Goal: Transaction & Acquisition: Purchase product/service

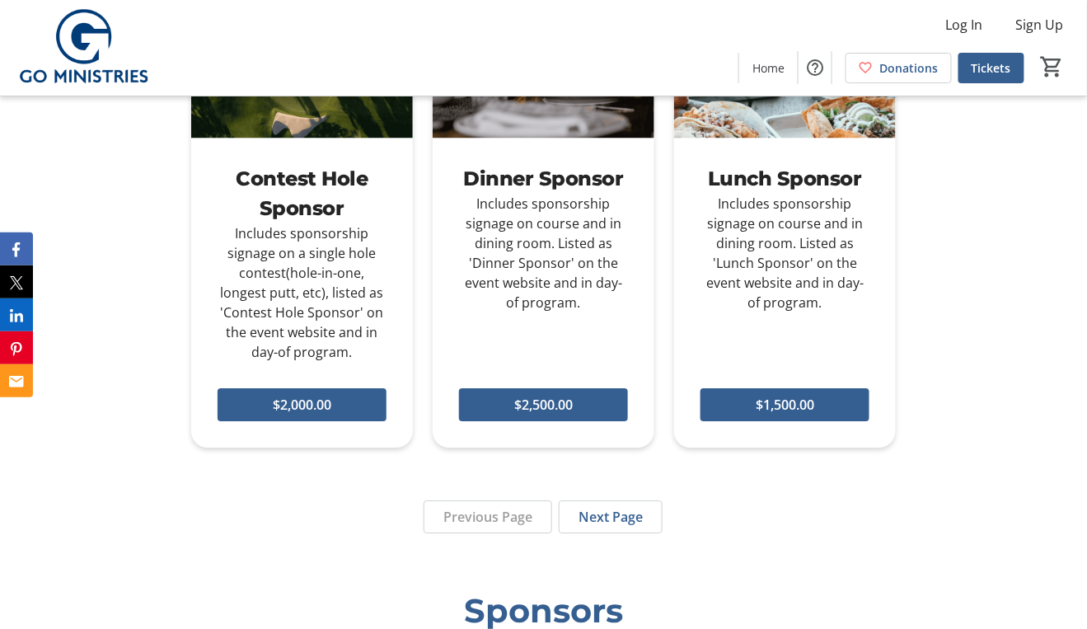
scroll to position [1096, 0]
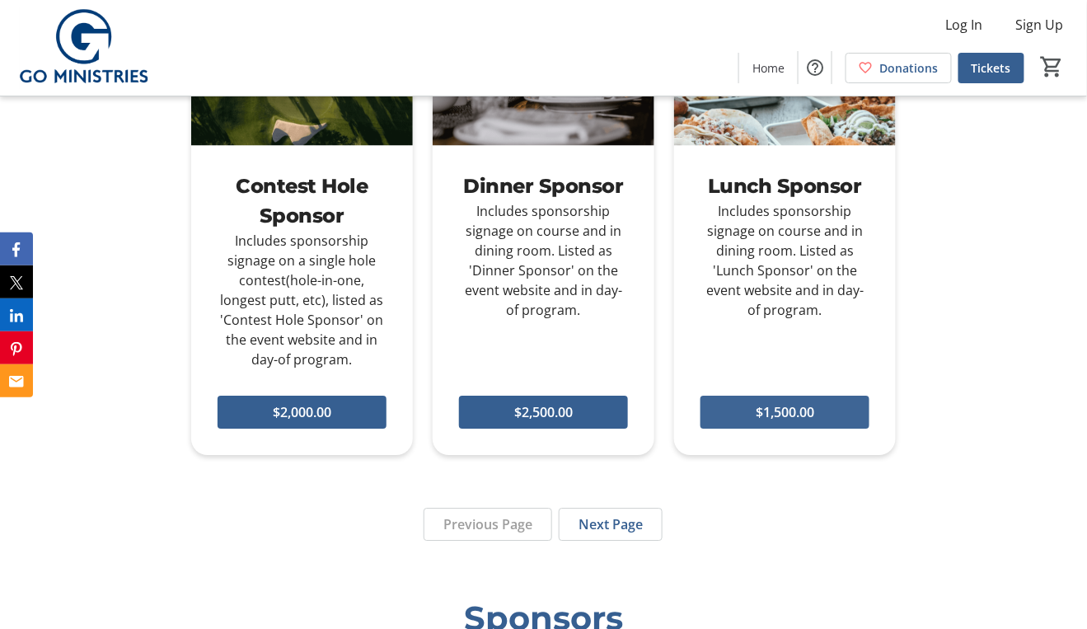
click at [800, 411] on span "$1,500.00" at bounding box center [785, 412] width 59 height 20
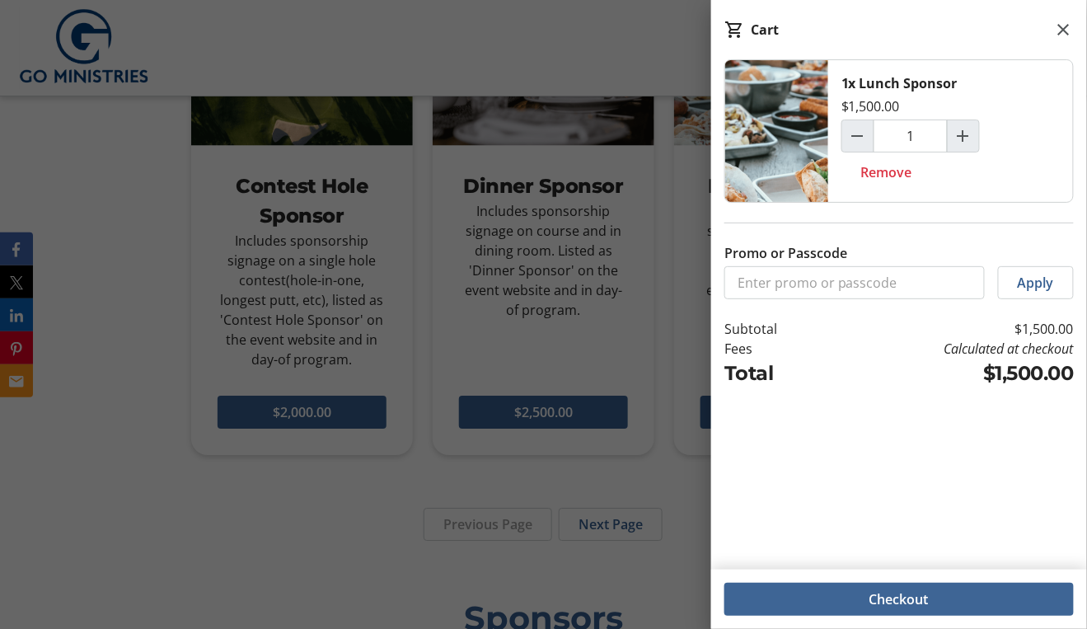
click at [878, 601] on span "Checkout" at bounding box center [899, 599] width 59 height 20
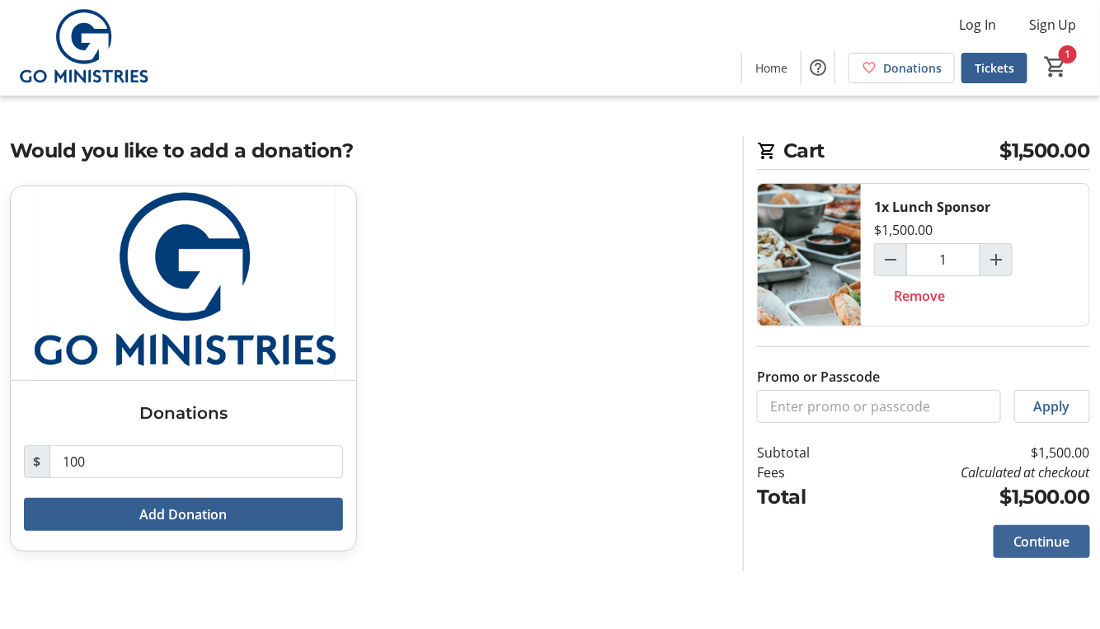
click at [1065, 542] on span "Continue" at bounding box center [1041, 542] width 57 height 20
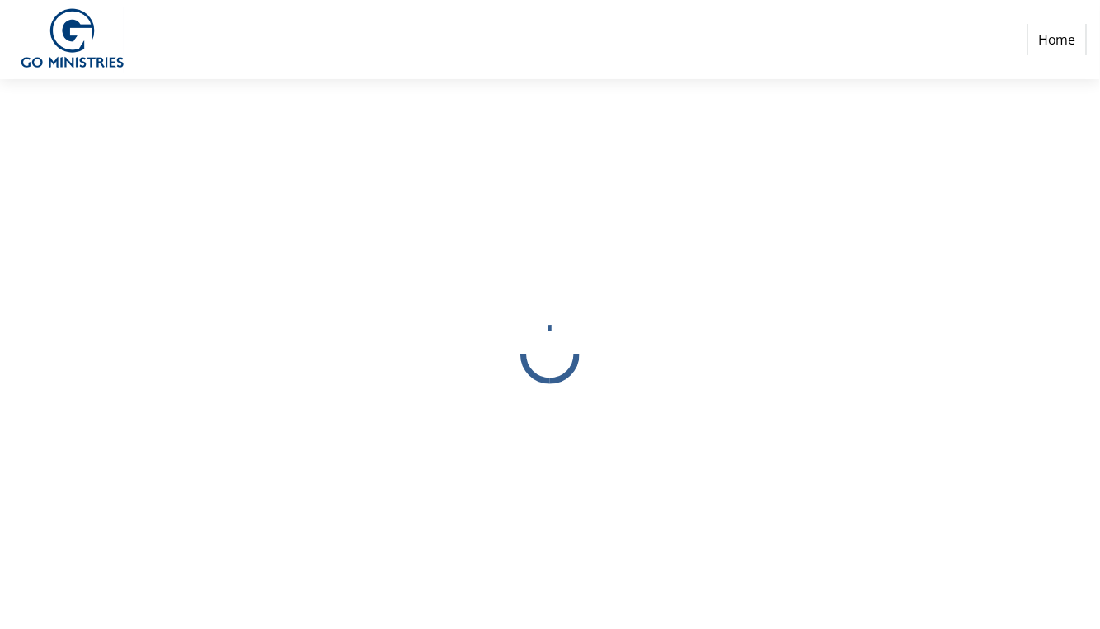
select select
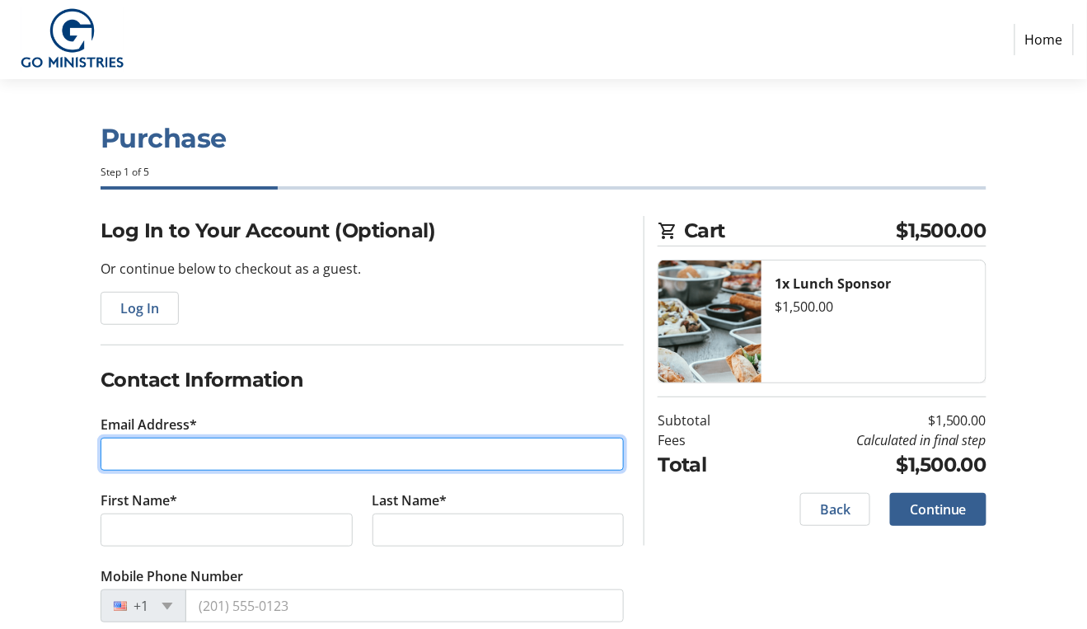
click at [317, 457] on input "Email Address*" at bounding box center [363, 454] width 524 height 33
type input "[PERSON_NAME][EMAIL_ADDRESS][DOMAIN_NAME]"
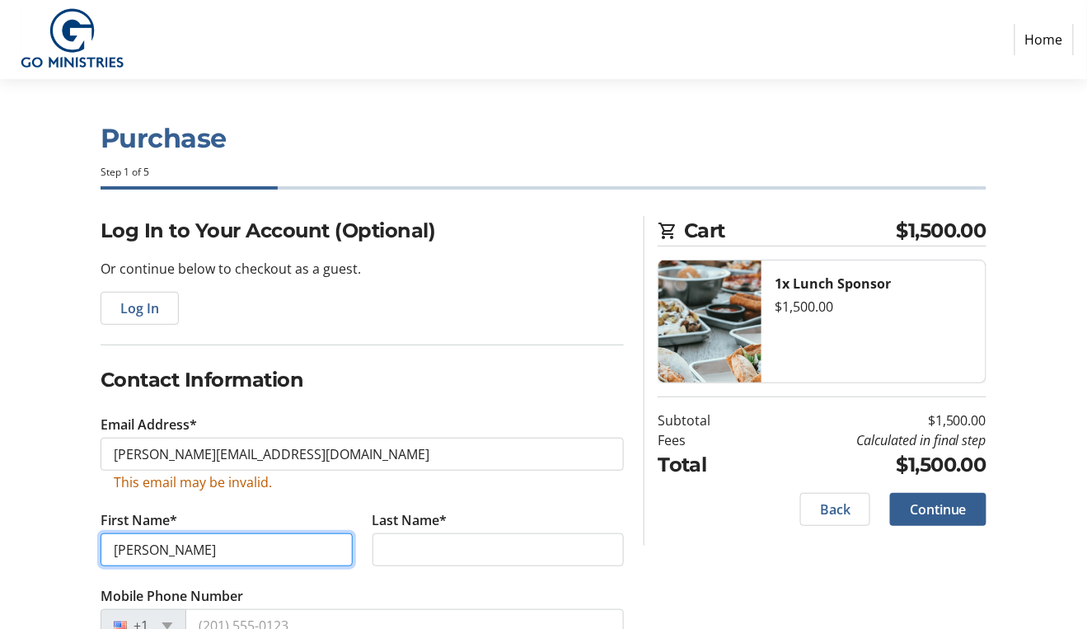
type input "[PERSON_NAME]"
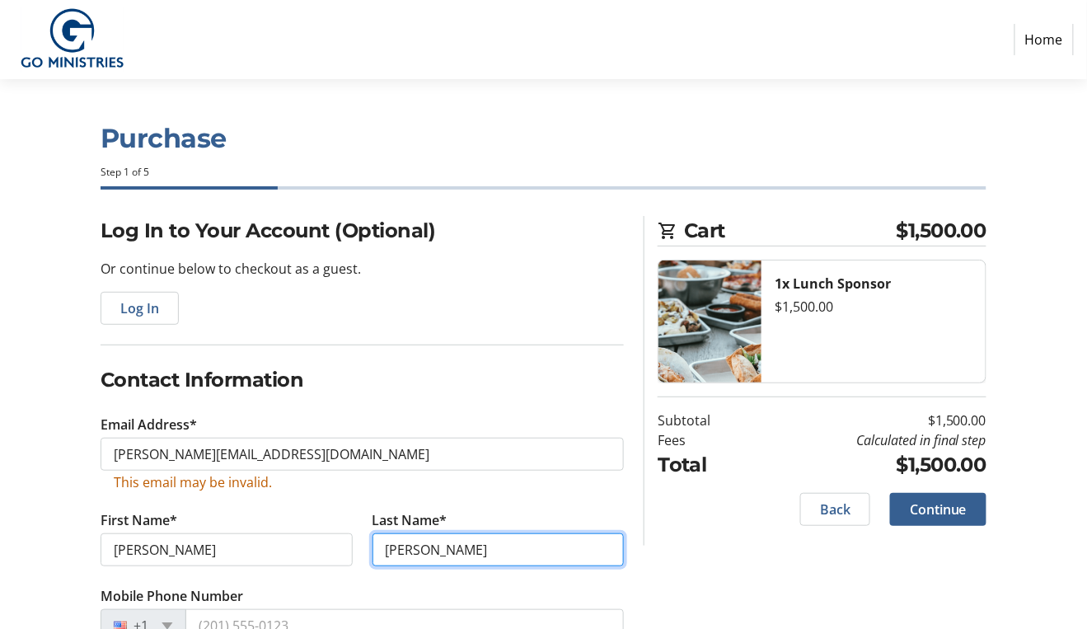
type input "[PERSON_NAME]"
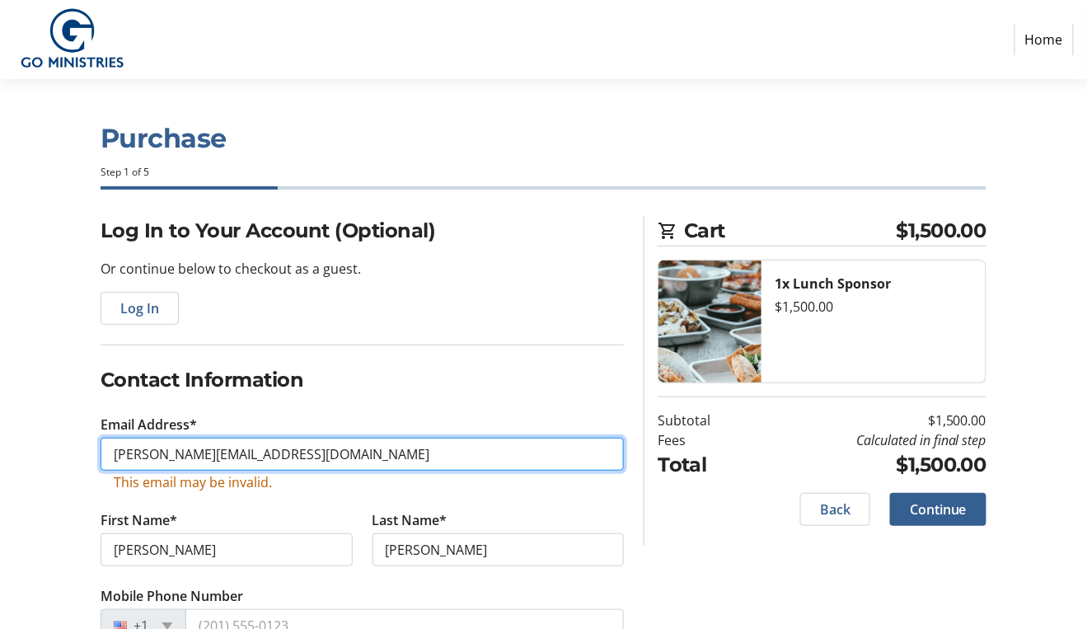
drag, startPoint x: 249, startPoint y: 453, endPoint x: -2, endPoint y: 415, distance: 253.3
click at [0, 415] on html "Home Purchase Step 1 of 5 Cart $1,500.00 1x Lunch Sponsor $1,500.00 Subtotal $1…" at bounding box center [543, 528] width 1087 height 1057
type input "[PERSON_NAME][EMAIL_ADDRESS][DOMAIN_NAME]"
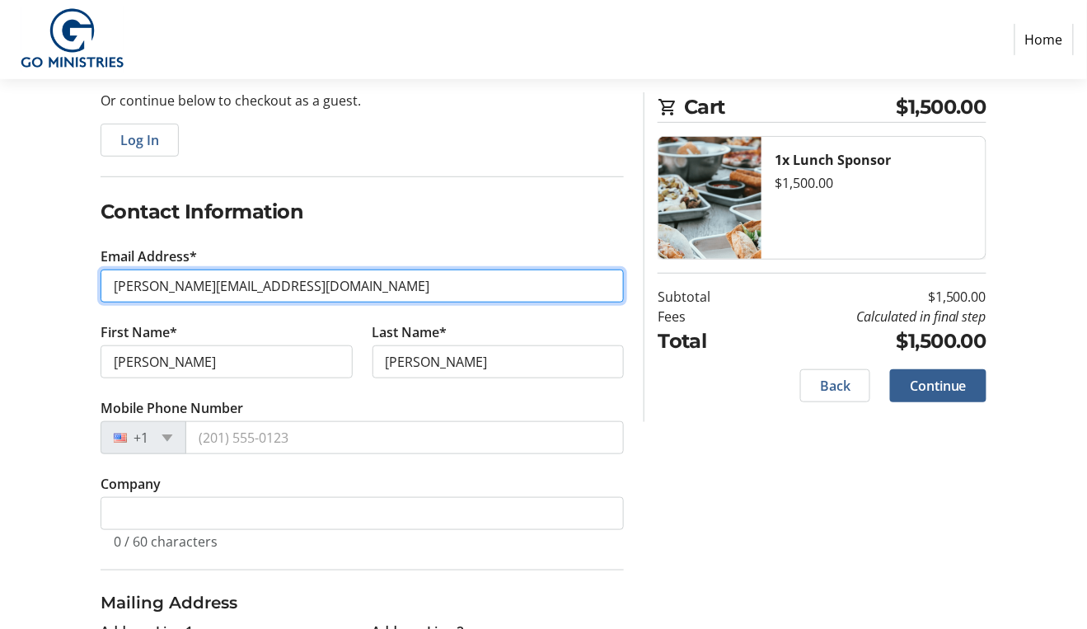
scroll to position [204, 0]
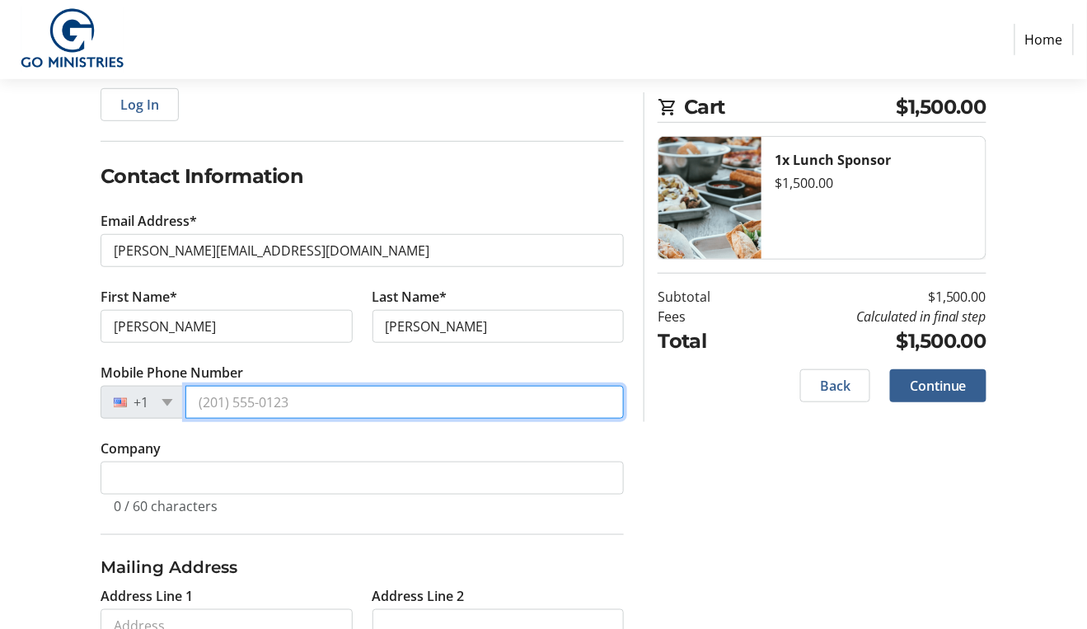
click at [236, 404] on input "Mobile Phone Number" at bounding box center [404, 402] width 439 height 33
type input "[PHONE_NUMBER]"
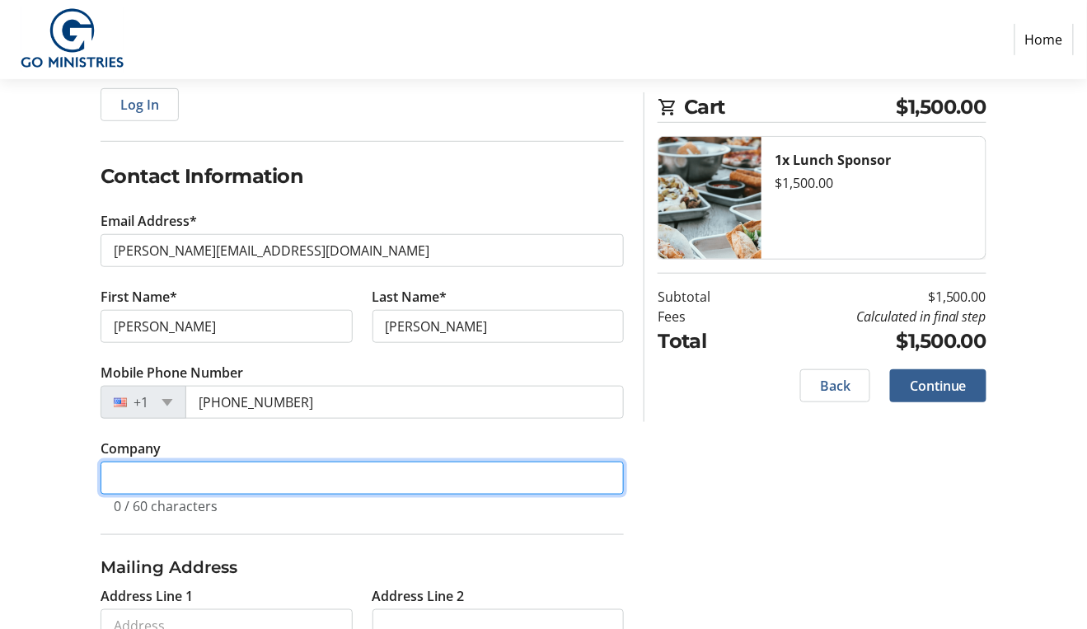
click at [256, 480] on input "Company" at bounding box center [363, 478] width 524 height 33
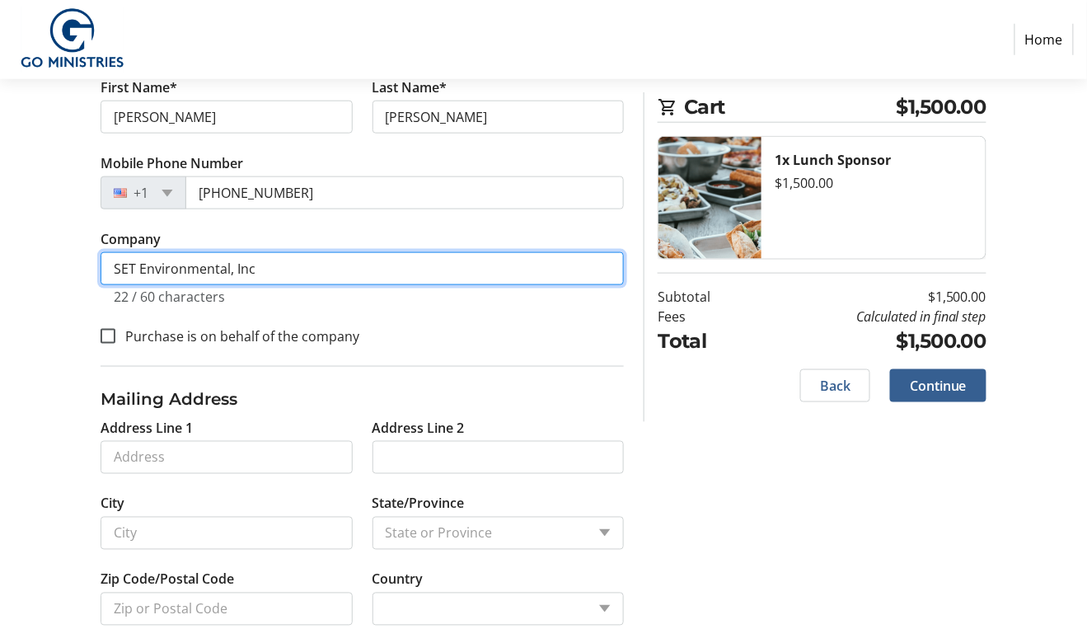
scroll to position [413, 0]
type input "SET Environmental, Inc"
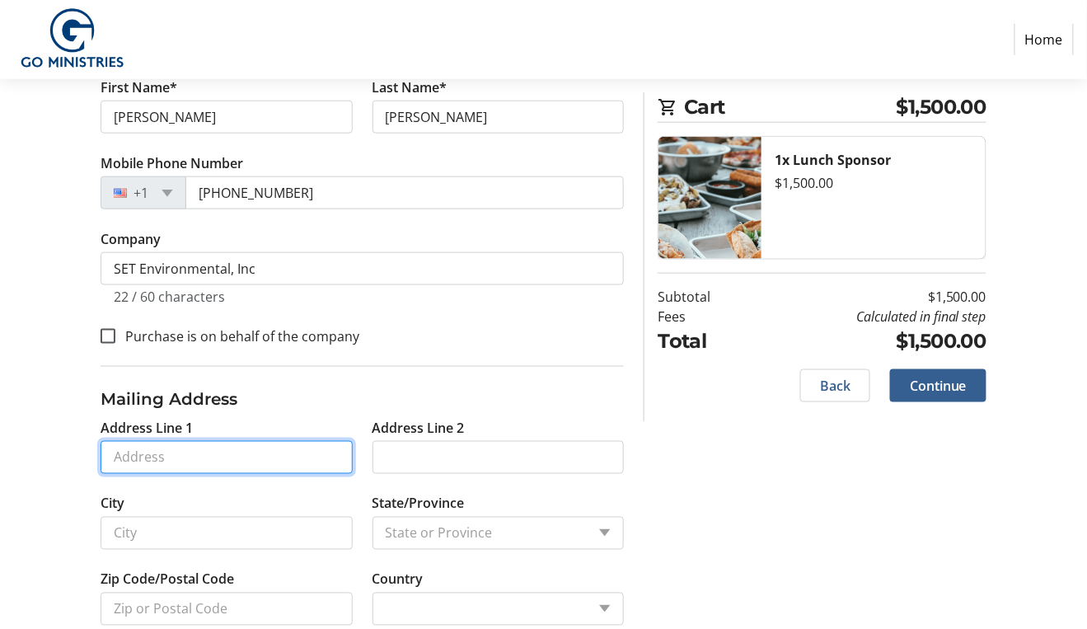
click at [235, 448] on input "Address Line 1" at bounding box center [227, 457] width 252 height 33
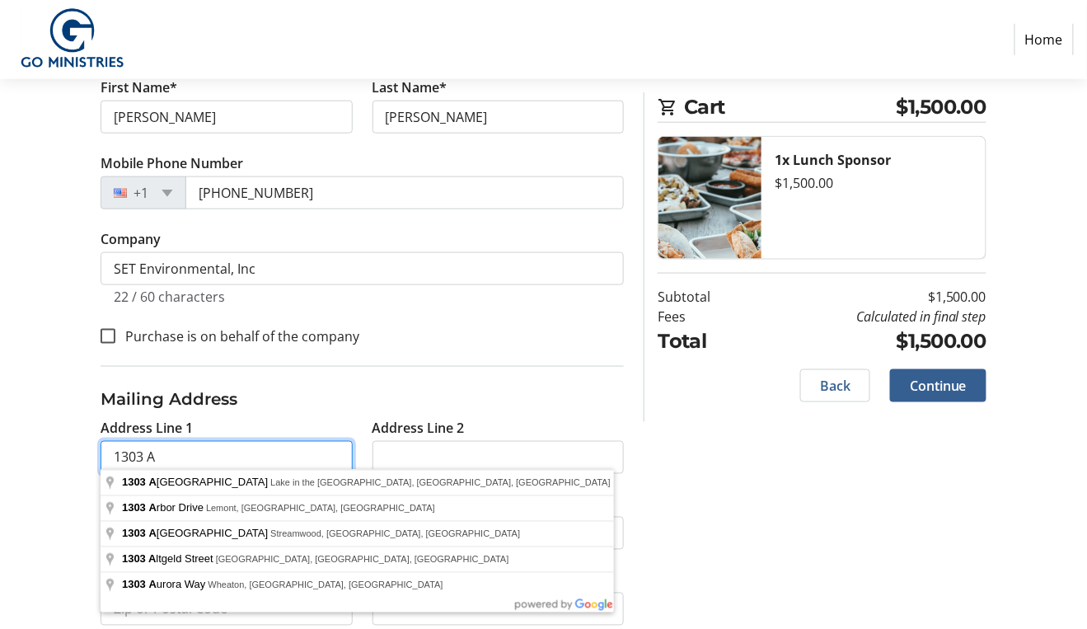
type input "[STREET_ADDRESS]"
type input "Wheaton"
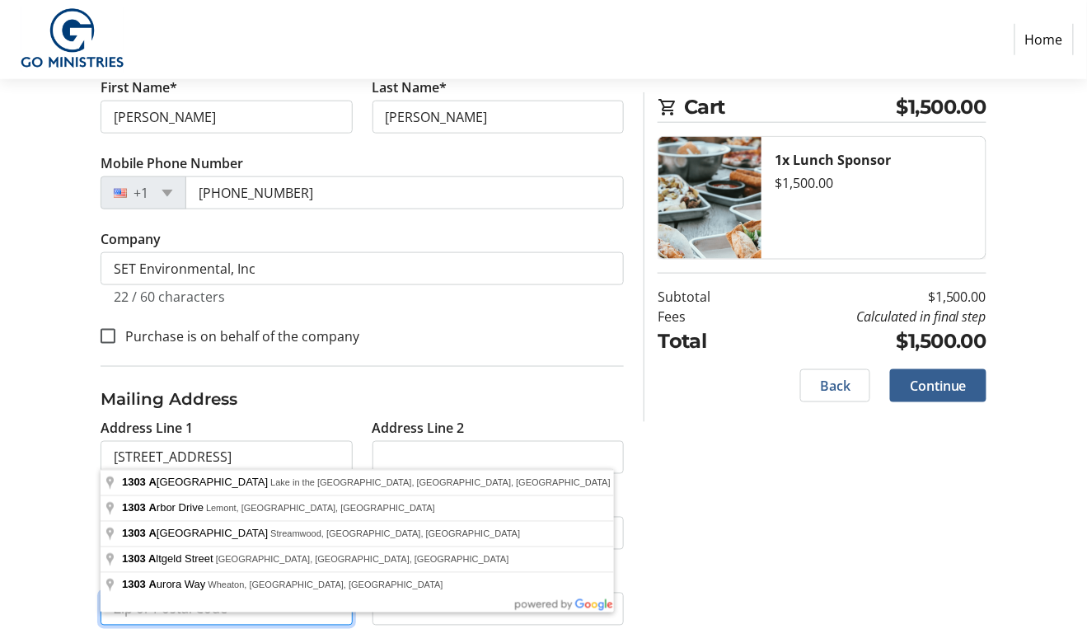
type input "60189"
select select "US"
select select "IL"
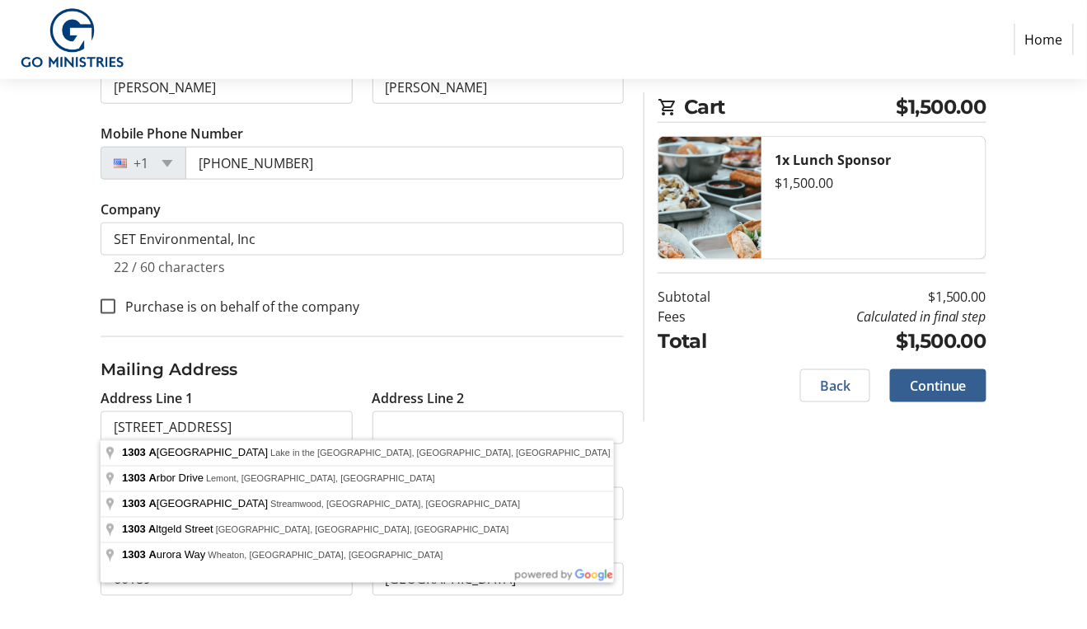
click at [692, 476] on div "Log In to Your Account (Optional) Or continue below to checkout as a guest. Log…" at bounding box center [543, 204] width 1087 height 862
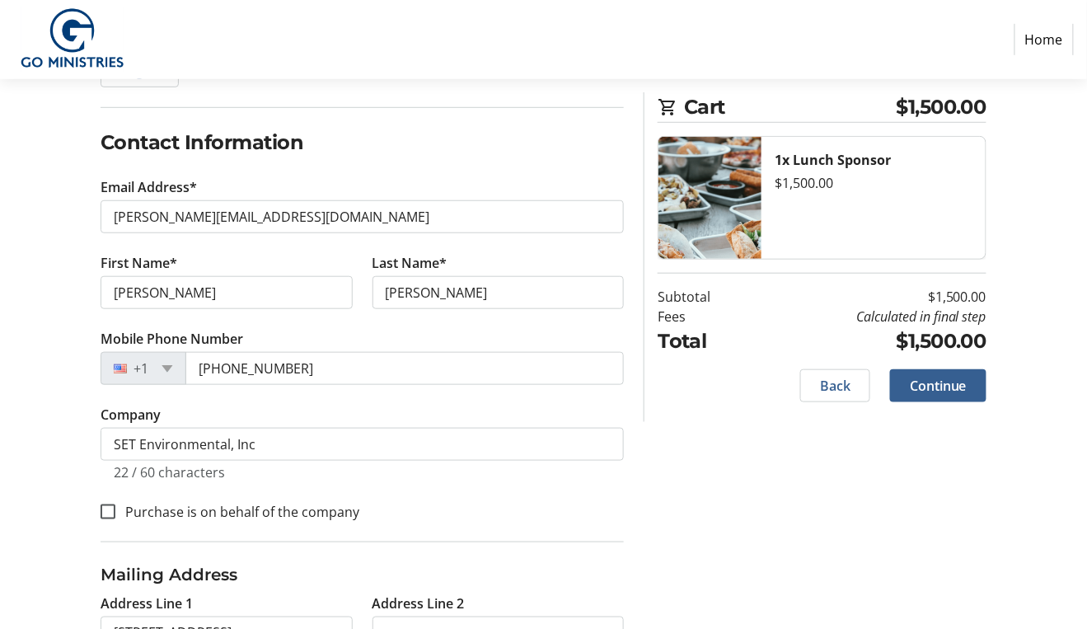
scroll to position [237, 0]
click at [969, 392] on span at bounding box center [938, 386] width 96 height 40
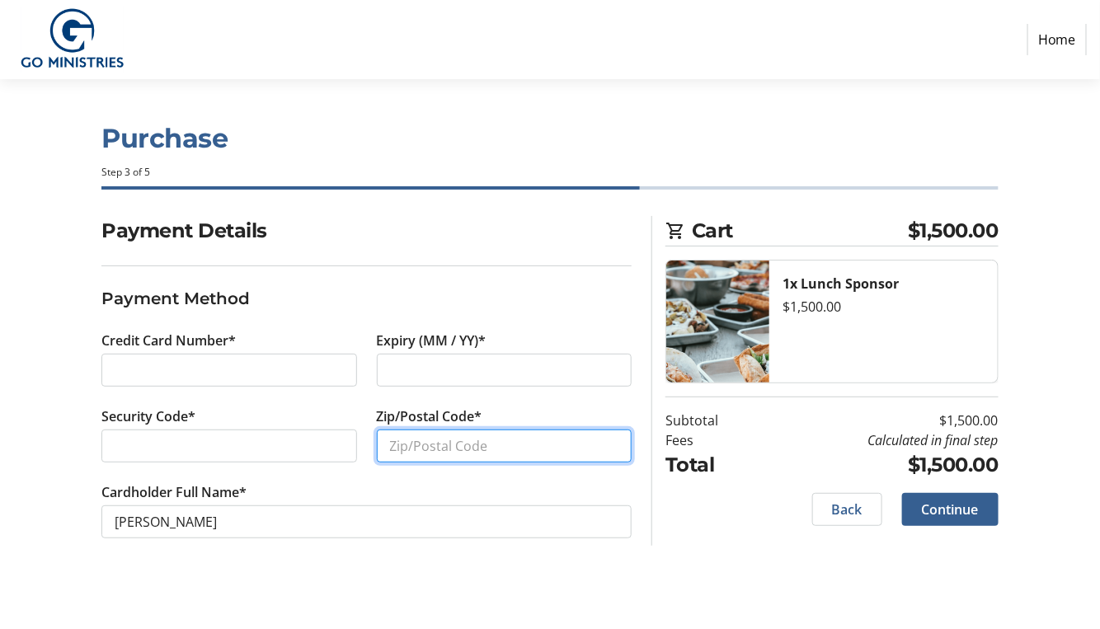
click at [429, 447] on input "Zip/Postal Code*" at bounding box center [505, 446] width 256 height 33
type input "60189"
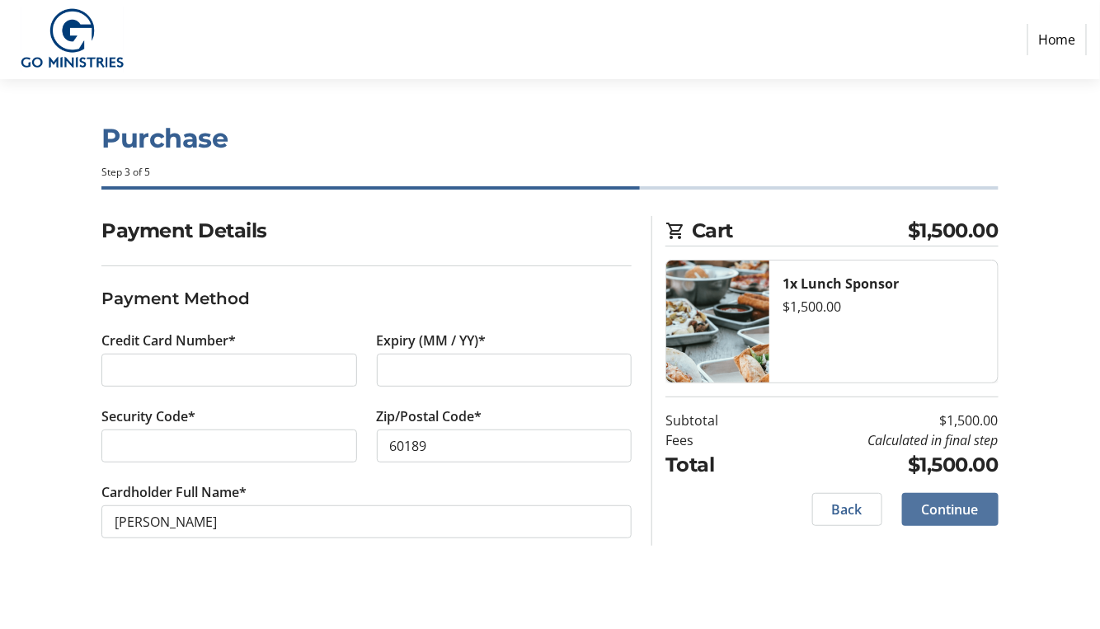
click at [974, 511] on span "Continue" at bounding box center [950, 510] width 57 height 20
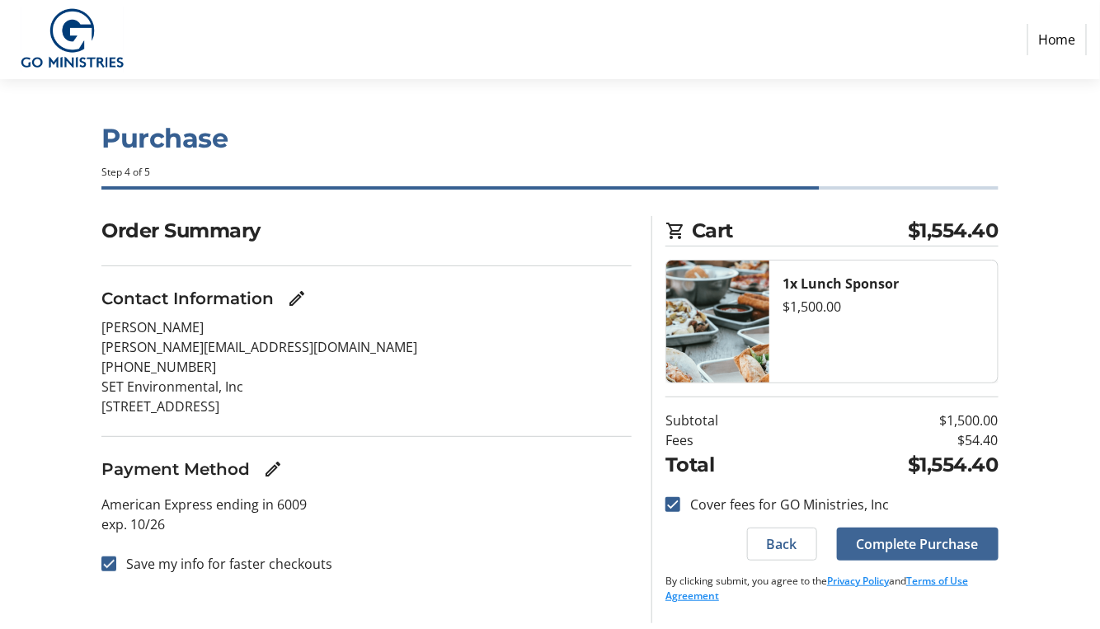
click at [931, 551] on span "Complete Purchase" at bounding box center [918, 544] width 122 height 20
